Goal: Information Seeking & Learning: Learn about a topic

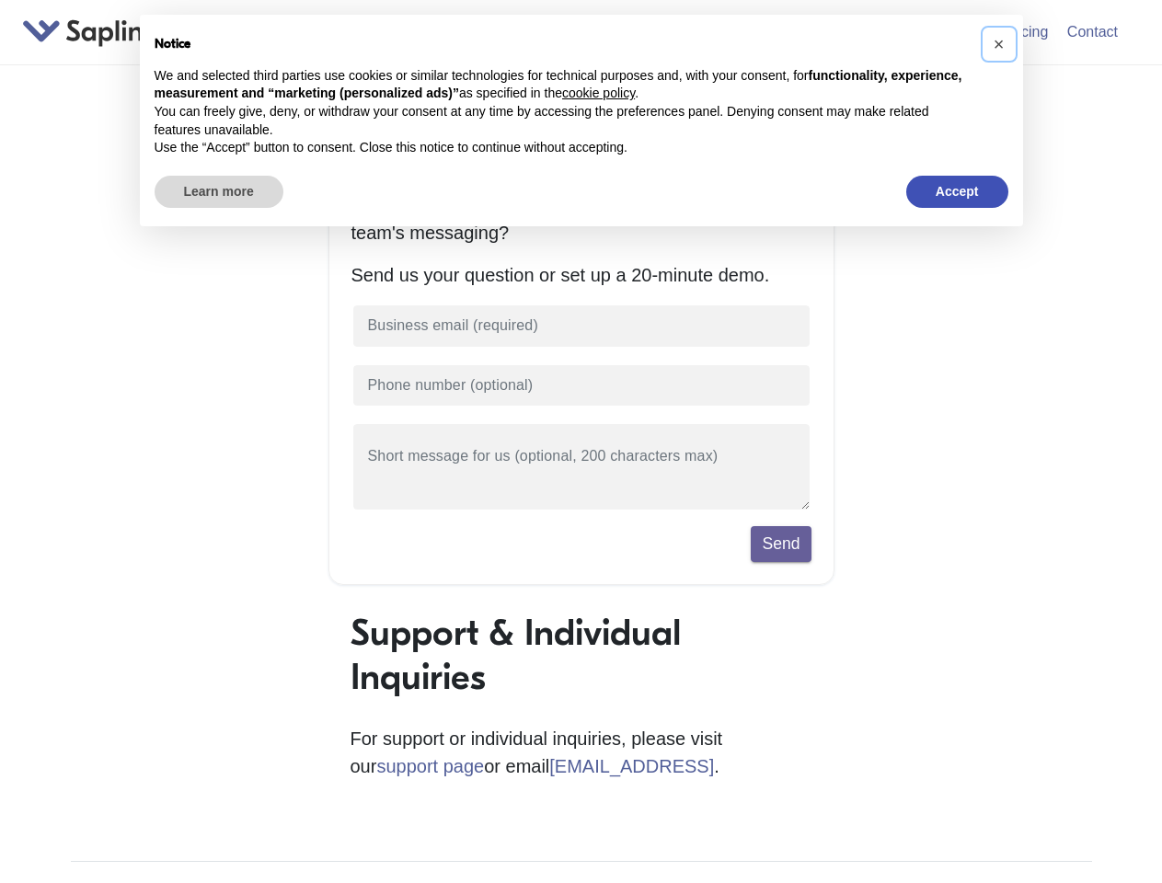
click at [999, 44] on span "×" at bounding box center [999, 44] width 11 height 20
